Goal: Information Seeking & Learning: Learn about a topic

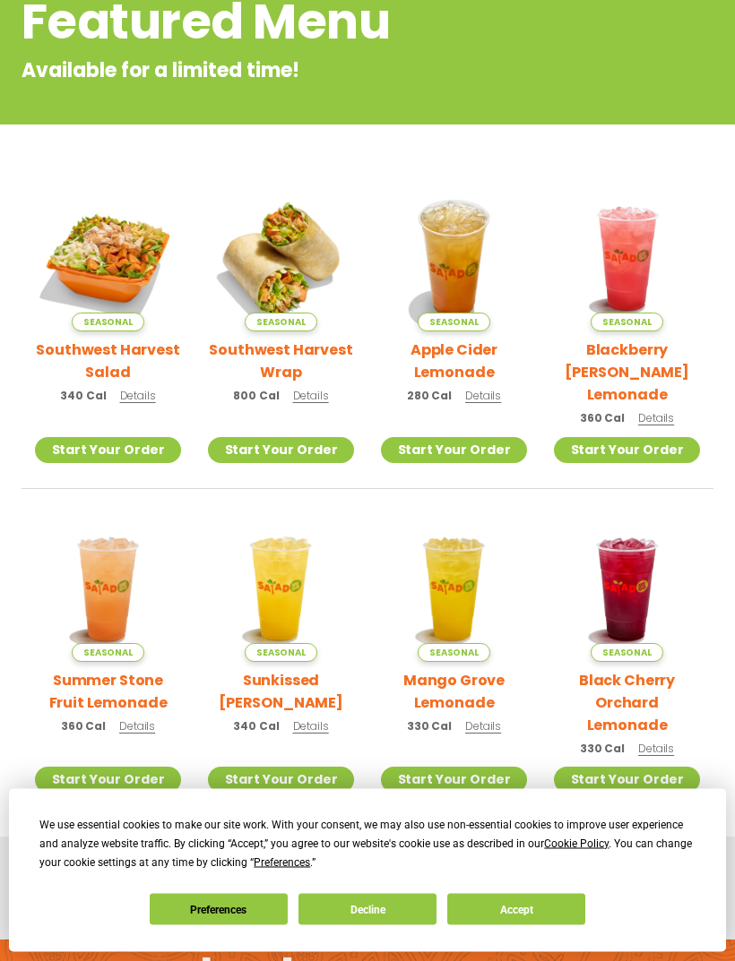
scroll to position [272, 0]
click at [529, 925] on button "Accept" at bounding box center [516, 909] width 138 height 31
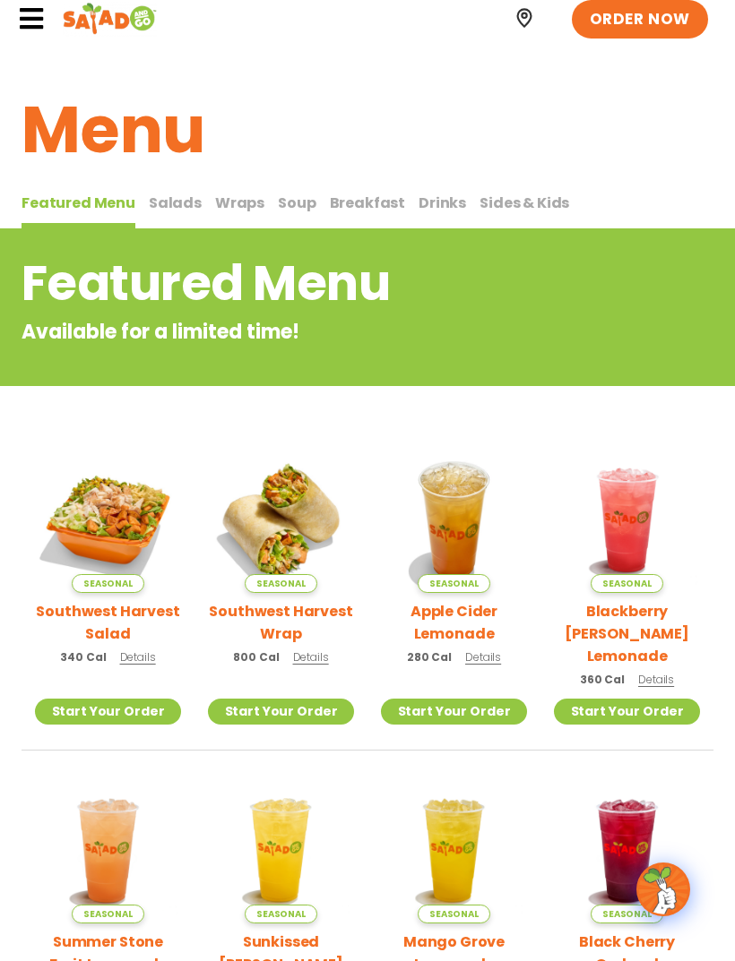
scroll to position [12, 0]
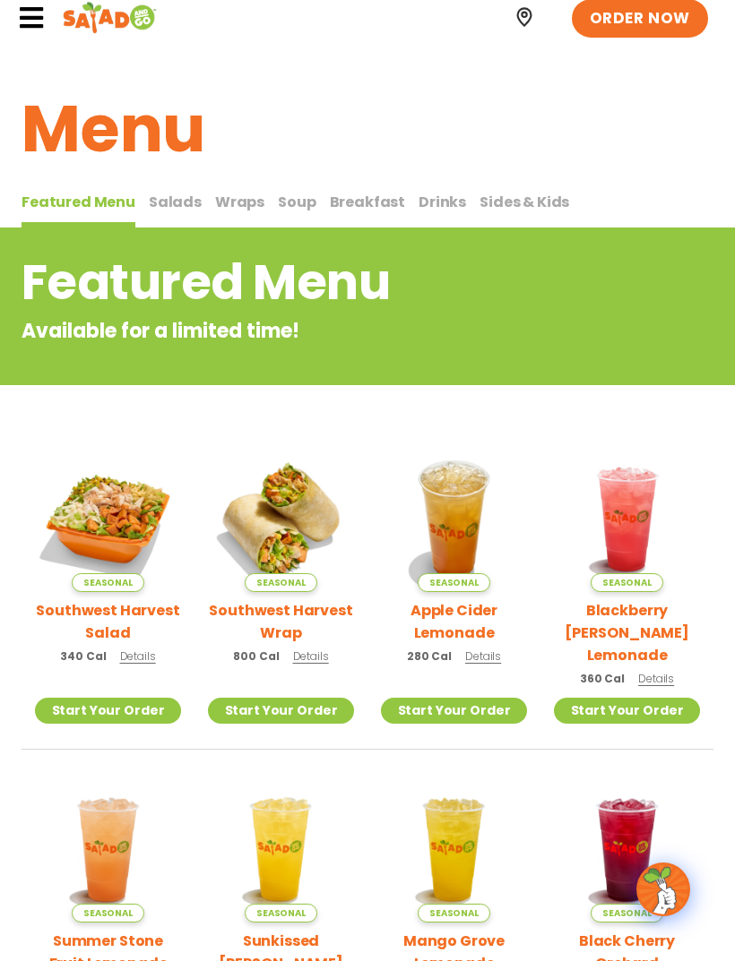
click at [161, 208] on span "Salads" at bounding box center [175, 202] width 53 height 21
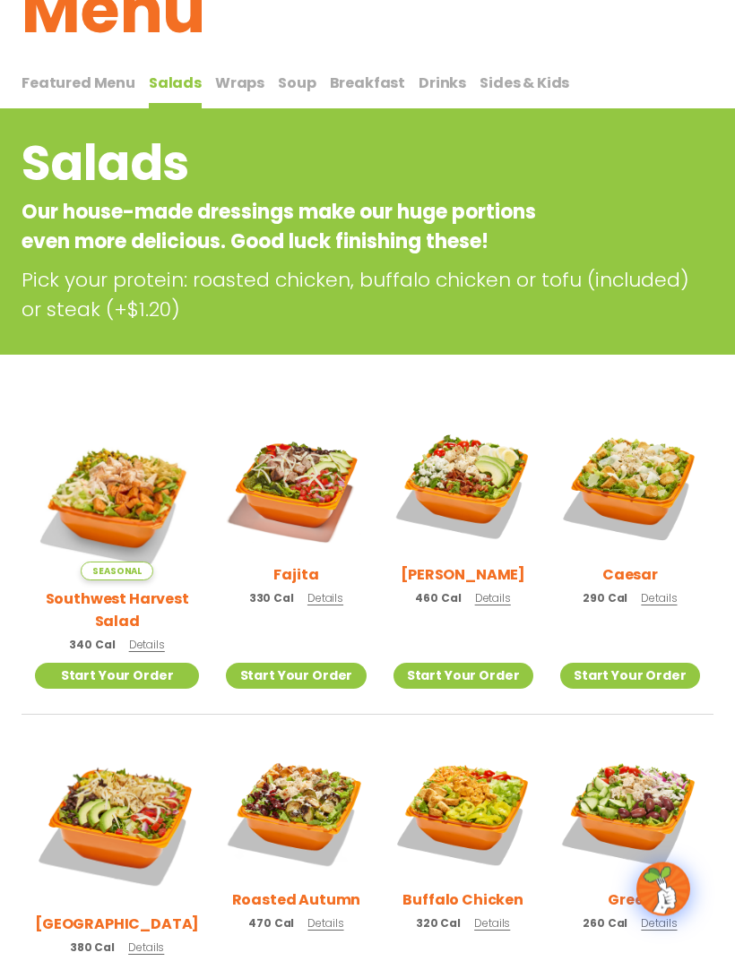
scroll to position [130, 0]
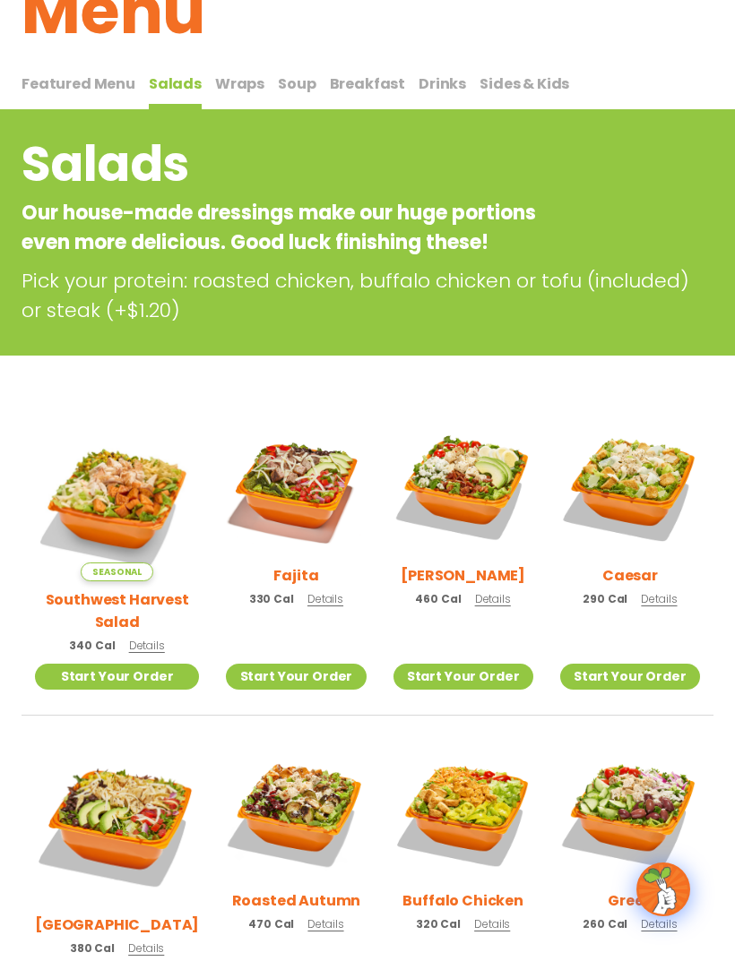
click at [451, 486] on img at bounding box center [463, 487] width 140 height 140
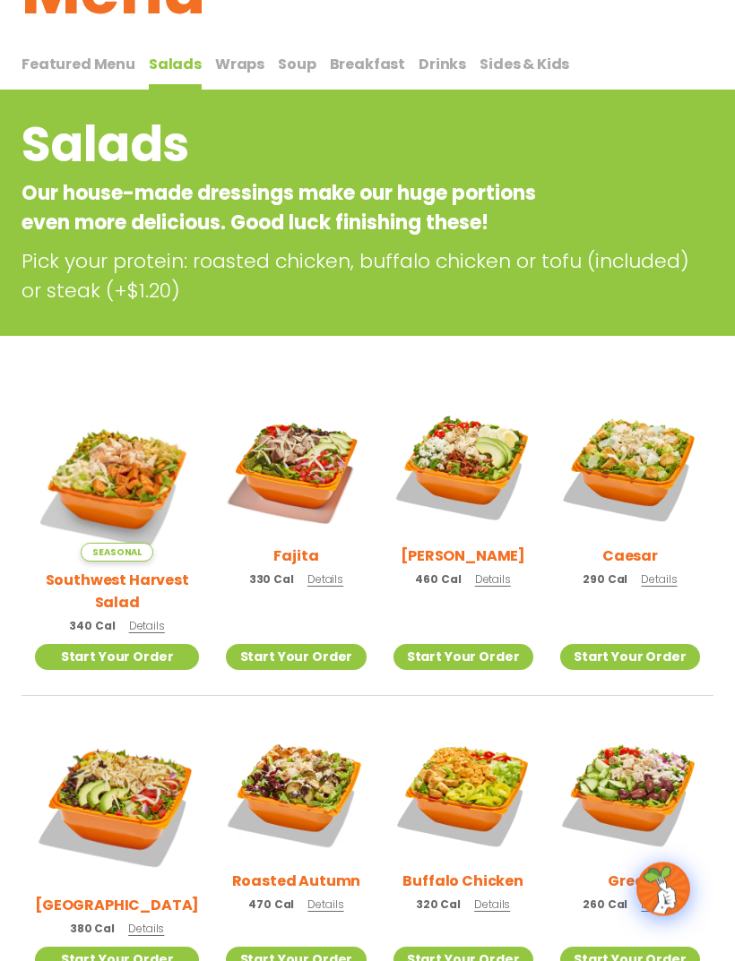
scroll to position [210, 0]
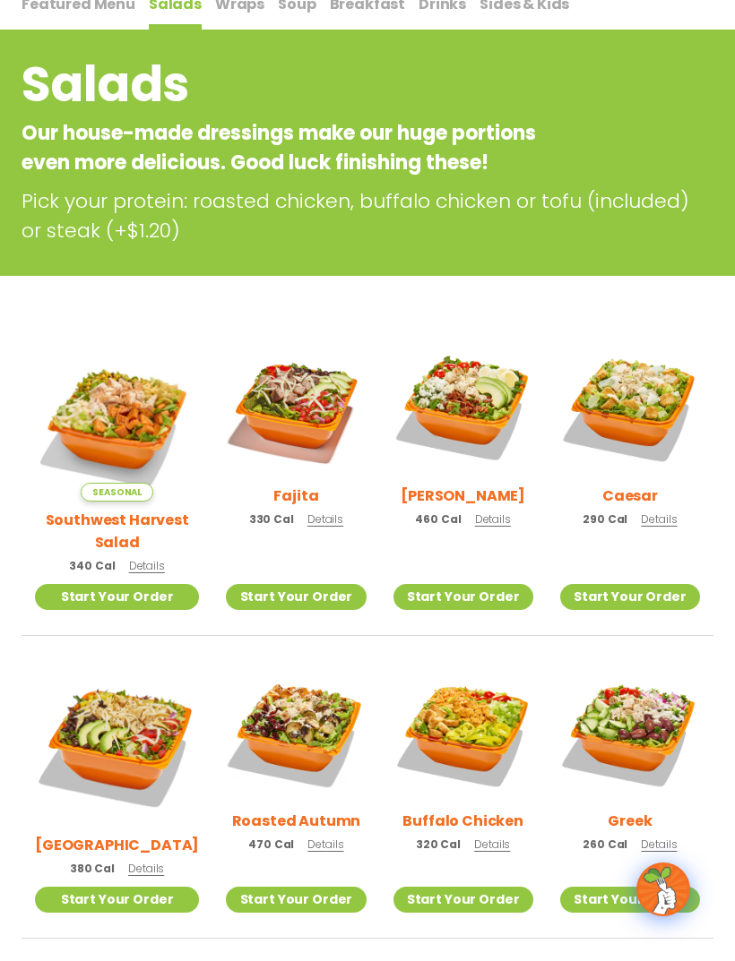
click at [647, 400] on img at bounding box center [630, 407] width 140 height 140
click at [281, 409] on img at bounding box center [296, 407] width 140 height 140
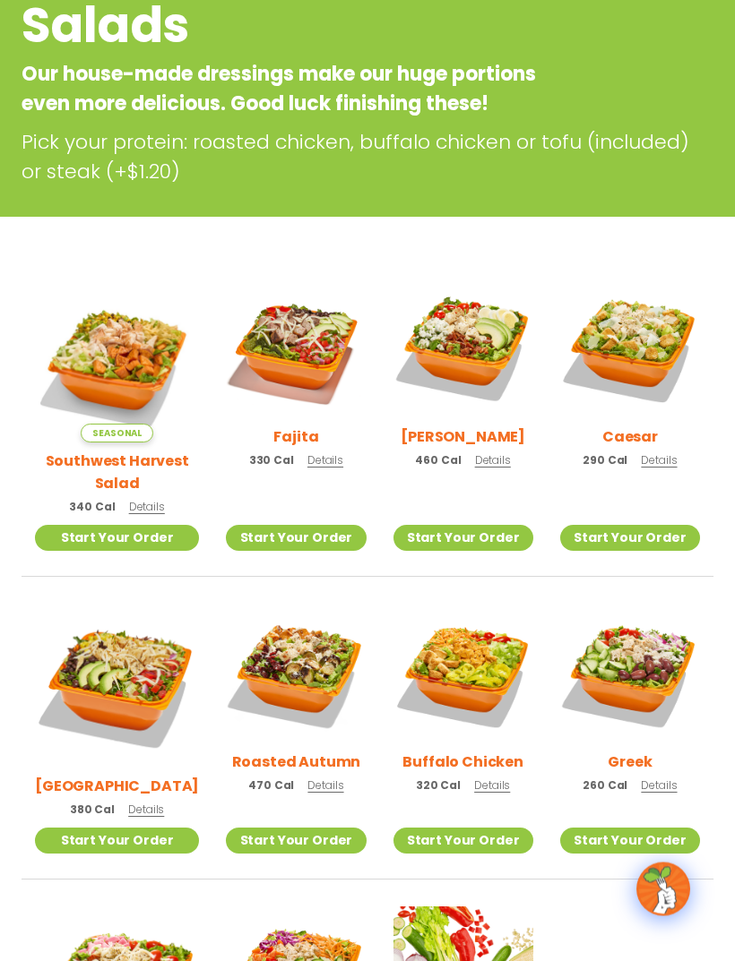
scroll to position [374, 0]
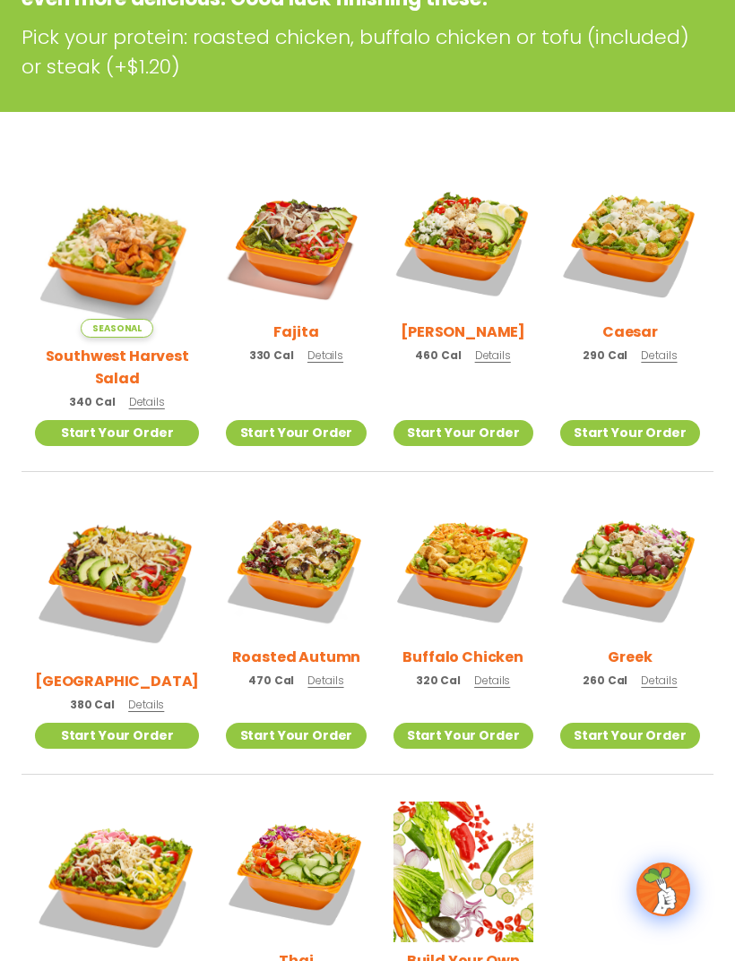
click at [474, 543] on img at bounding box center [463, 569] width 140 height 140
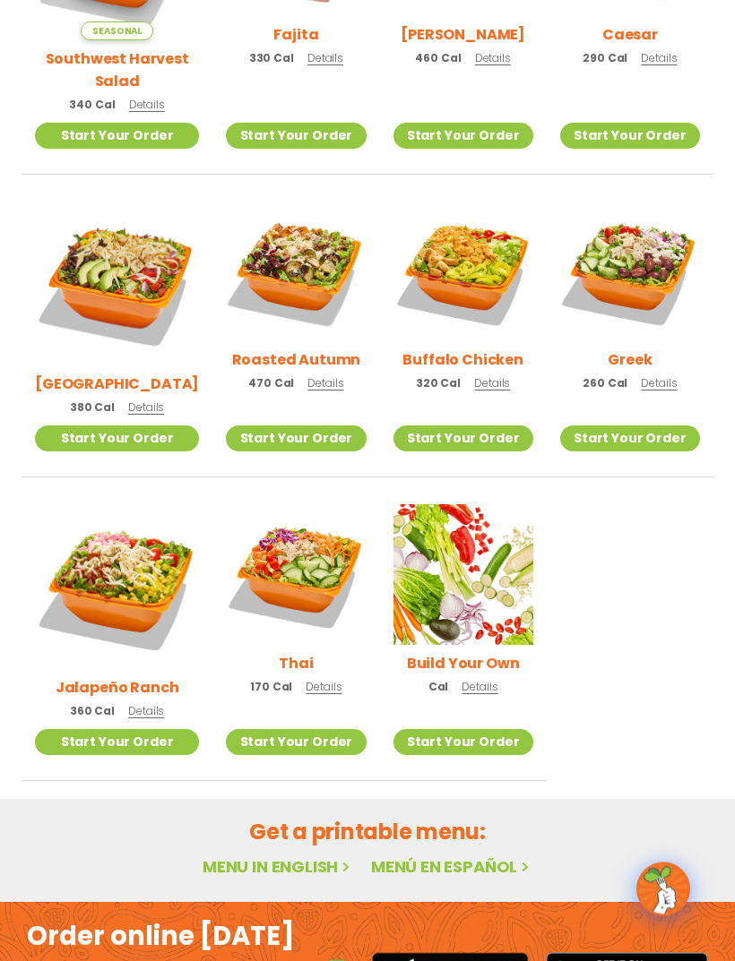
scroll to position [641, 0]
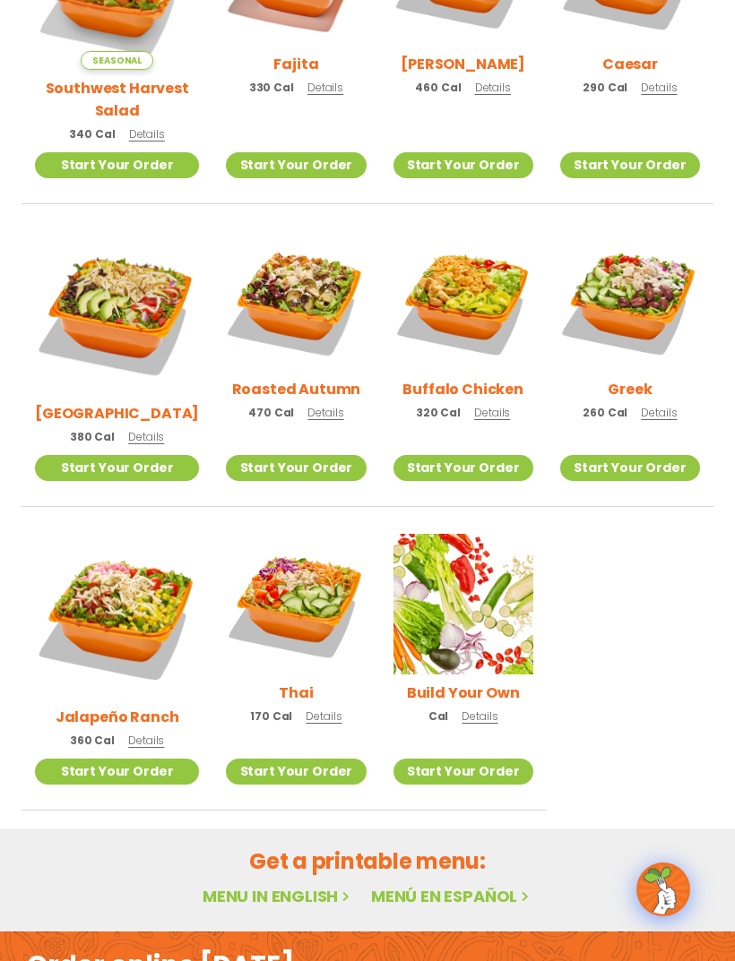
click at [115, 563] on img at bounding box center [117, 616] width 164 height 164
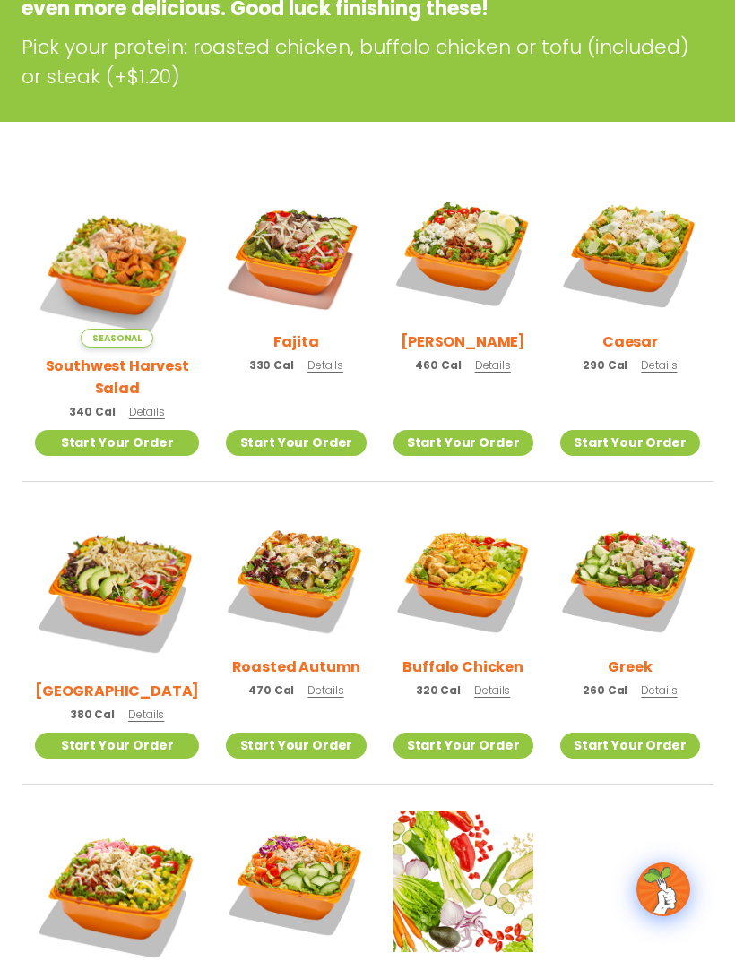
scroll to position [362, 0]
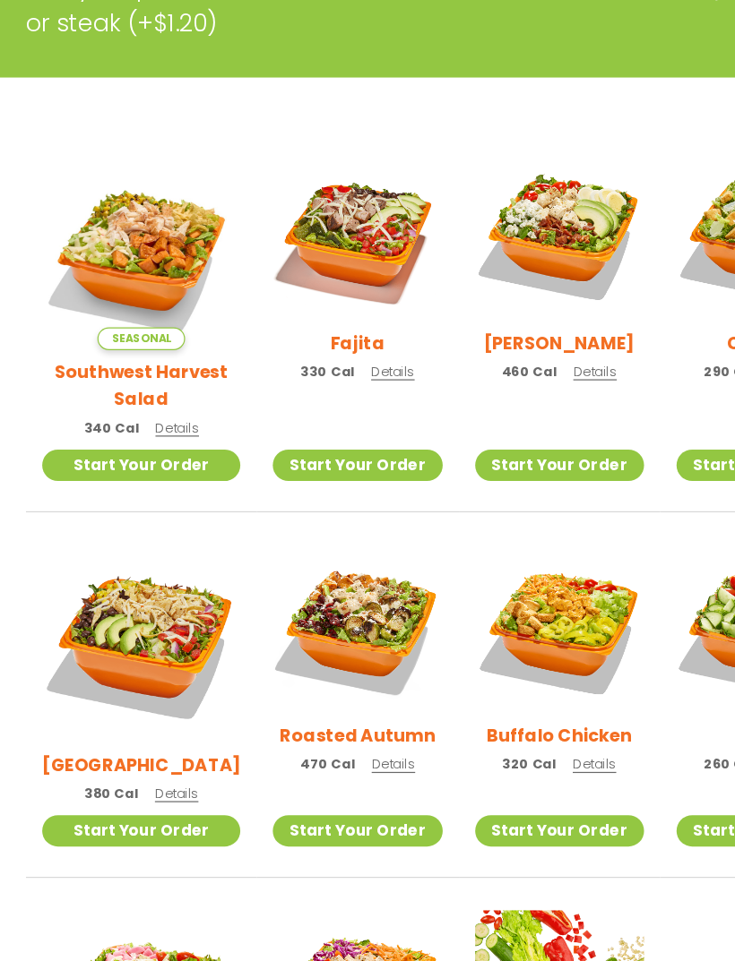
click at [120, 202] on img at bounding box center [117, 267] width 164 height 164
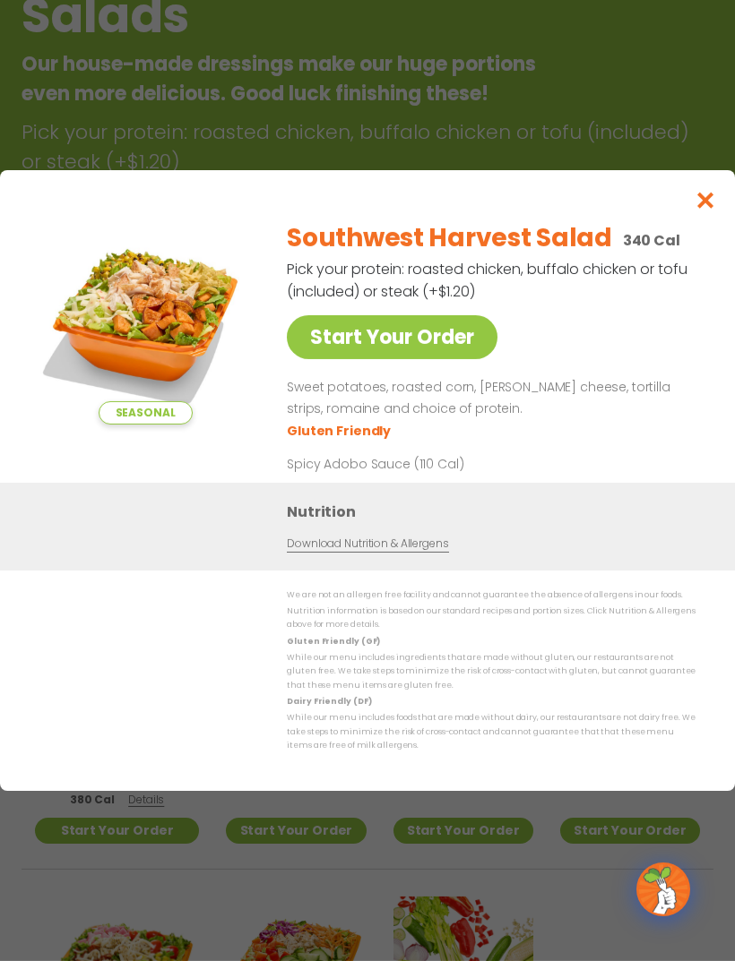
scroll to position [283, 0]
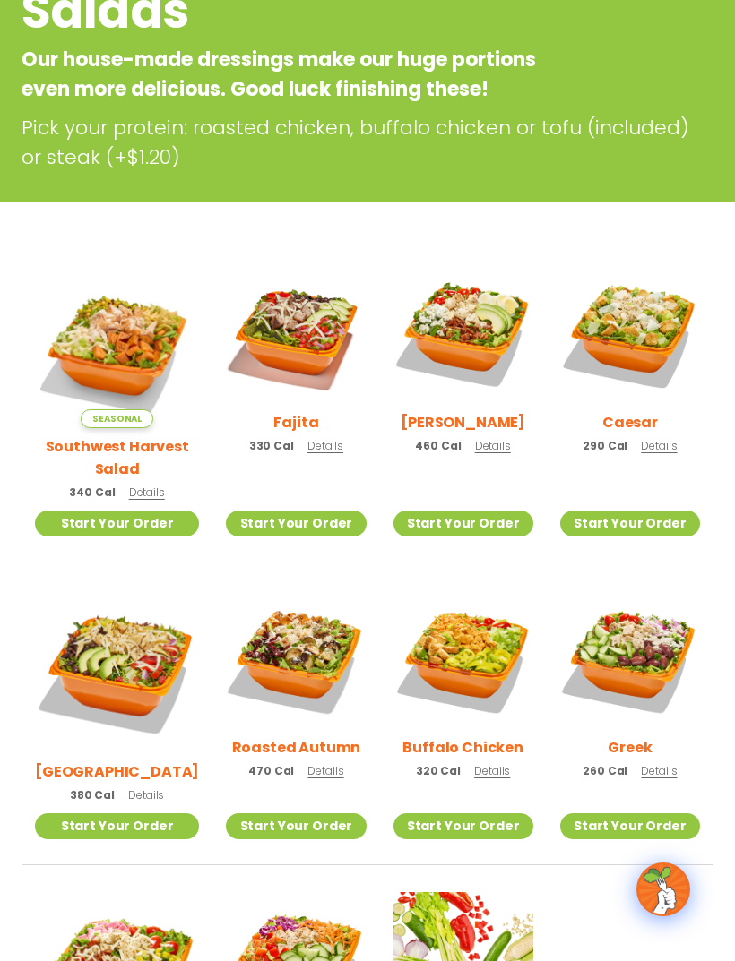
click at [471, 328] on img at bounding box center [463, 333] width 140 height 140
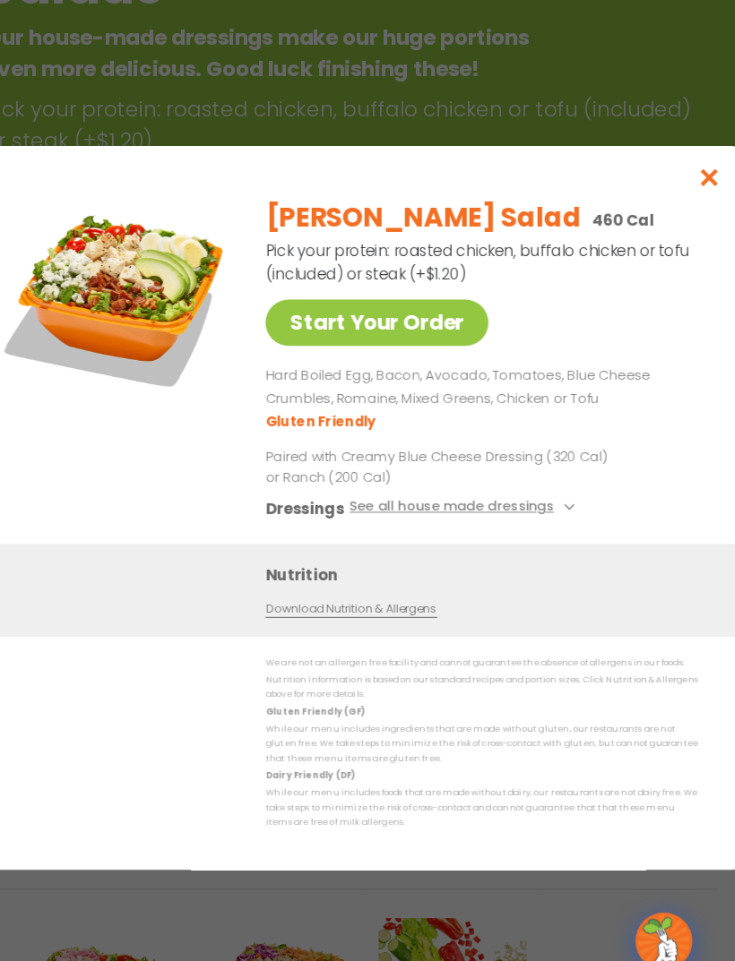
scroll to position [307, 0]
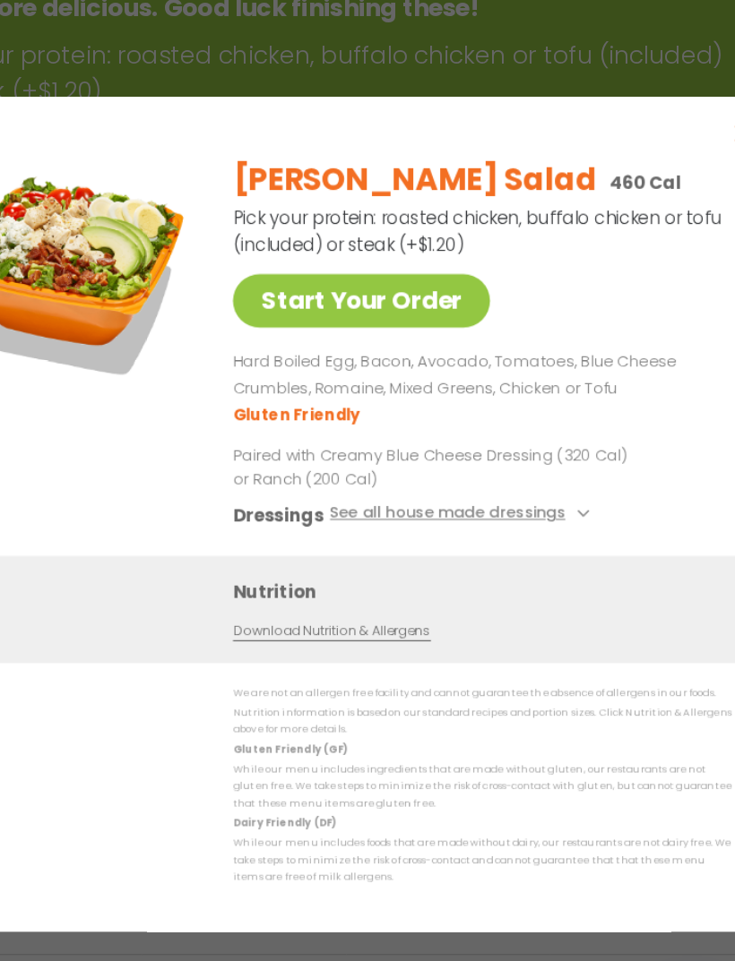
click at [516, 388] on ul "Gluten Friendly" at bounding box center [492, 398] width 411 height 21
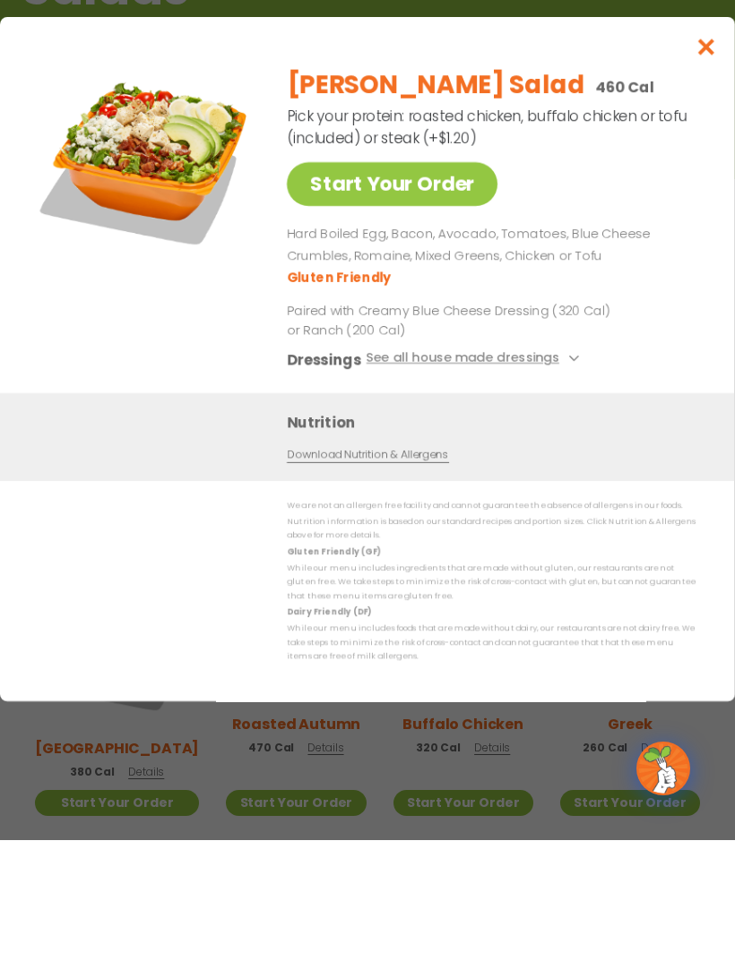
scroll to position [306, 0]
